Goal: Check status

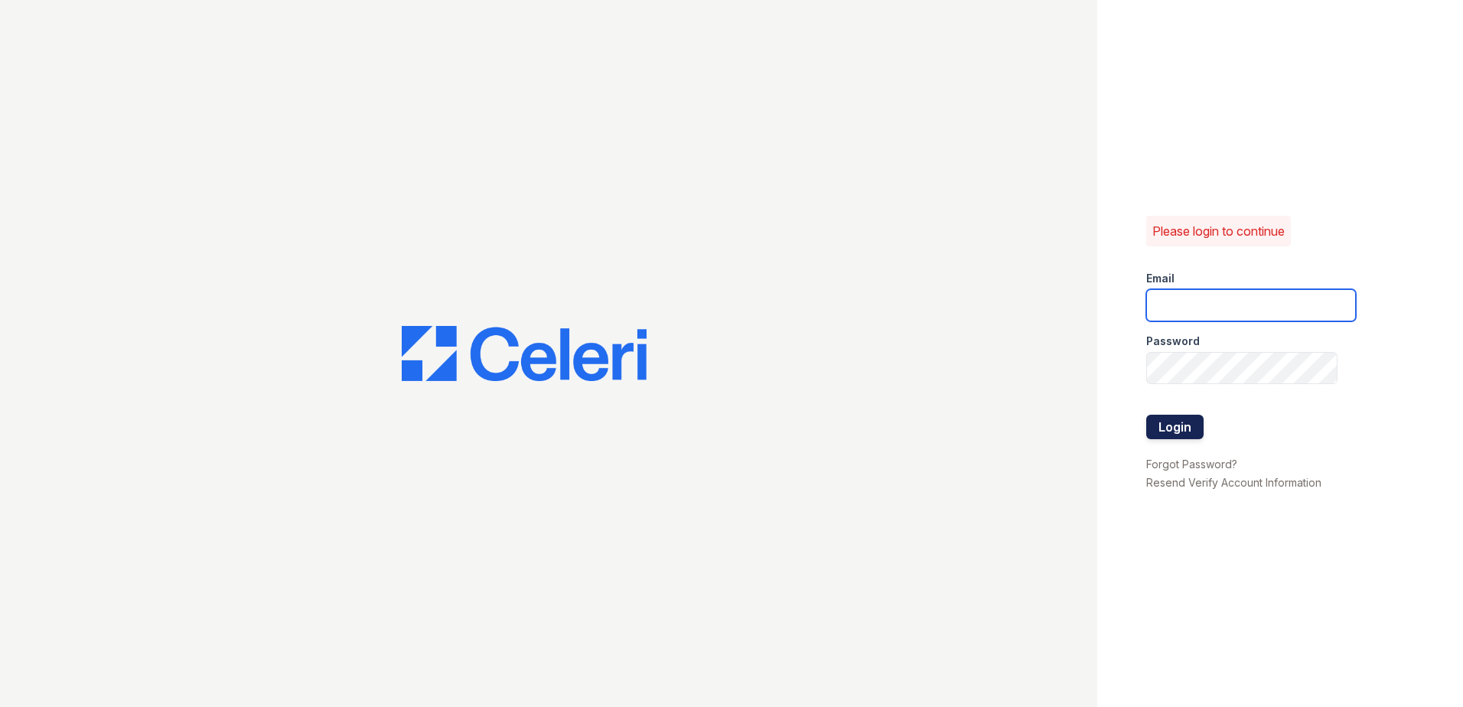
type input "arrivestamford@trinity-pm.com"
click at [1166, 425] on button "Login" at bounding box center [1174, 427] width 57 height 24
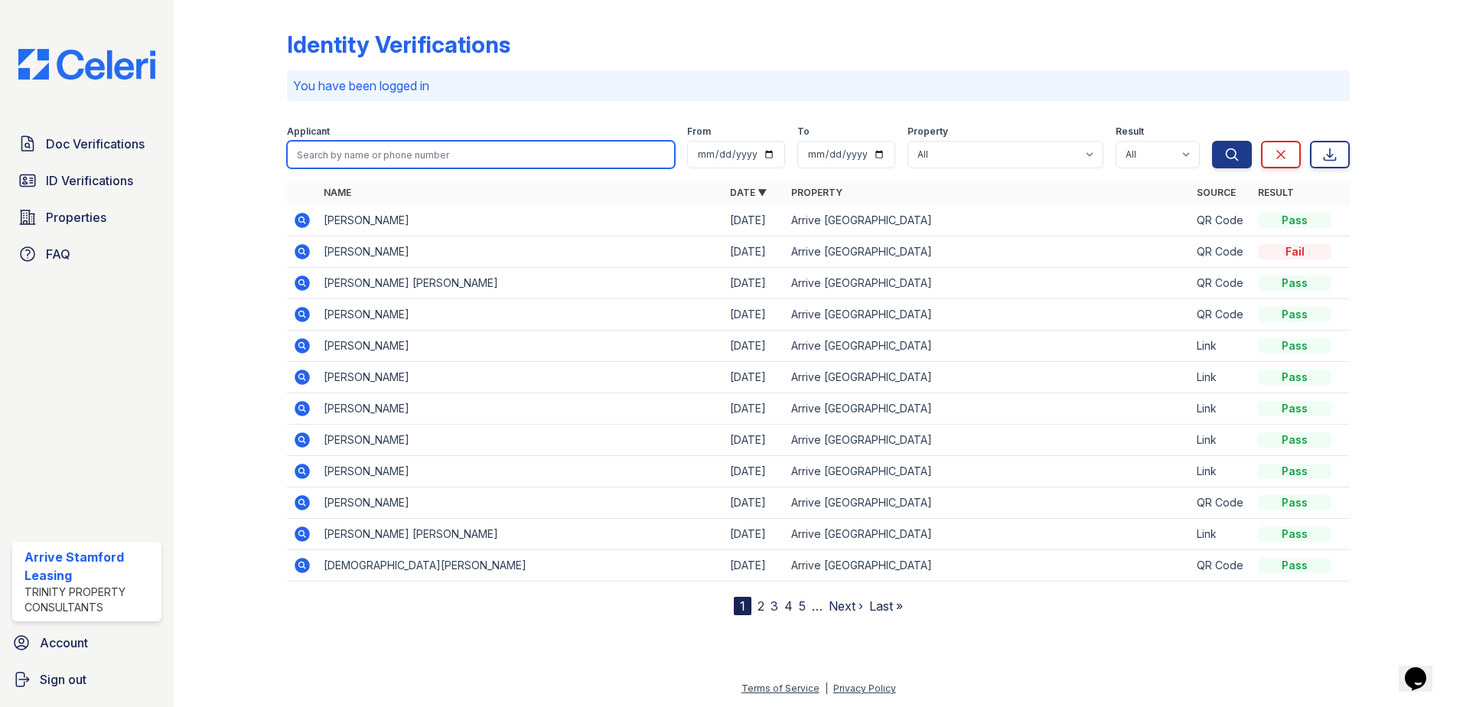
click at [400, 158] on input "search" at bounding box center [481, 155] width 388 height 28
type input "elizabeth"
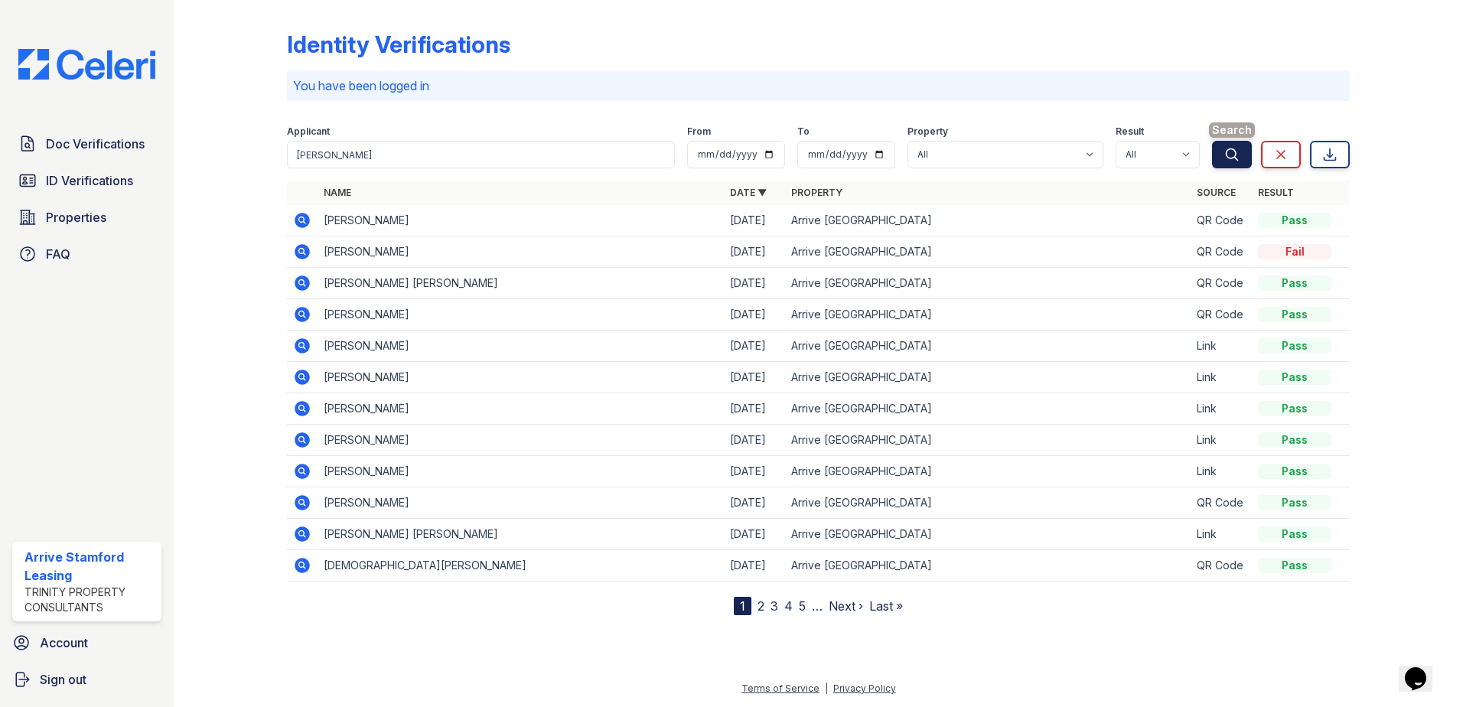
click at [1228, 155] on icon "submit" at bounding box center [1232, 154] width 15 height 15
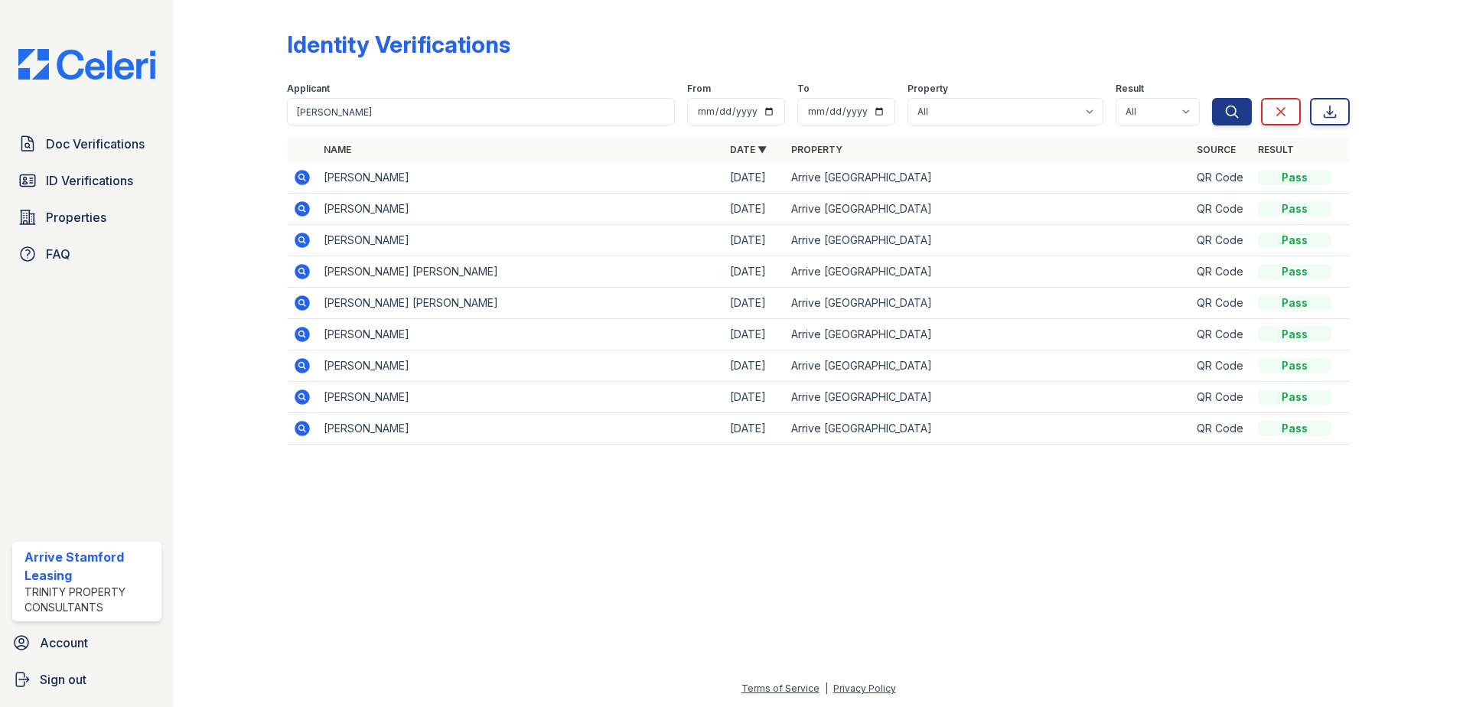
click at [305, 174] on icon at bounding box center [302, 177] width 15 height 15
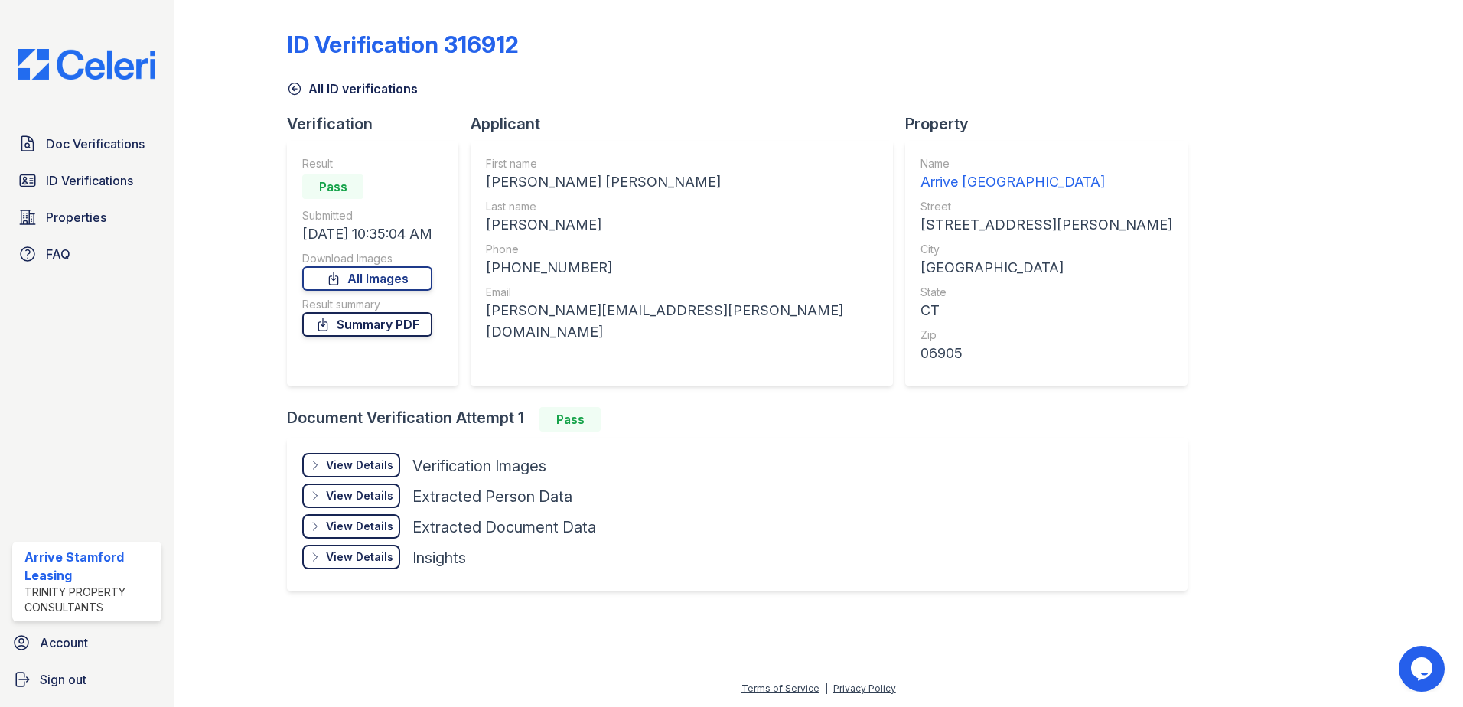
click at [407, 327] on link "Summary PDF" at bounding box center [367, 324] width 130 height 24
